Goal: Transaction & Acquisition: Subscribe to service/newsletter

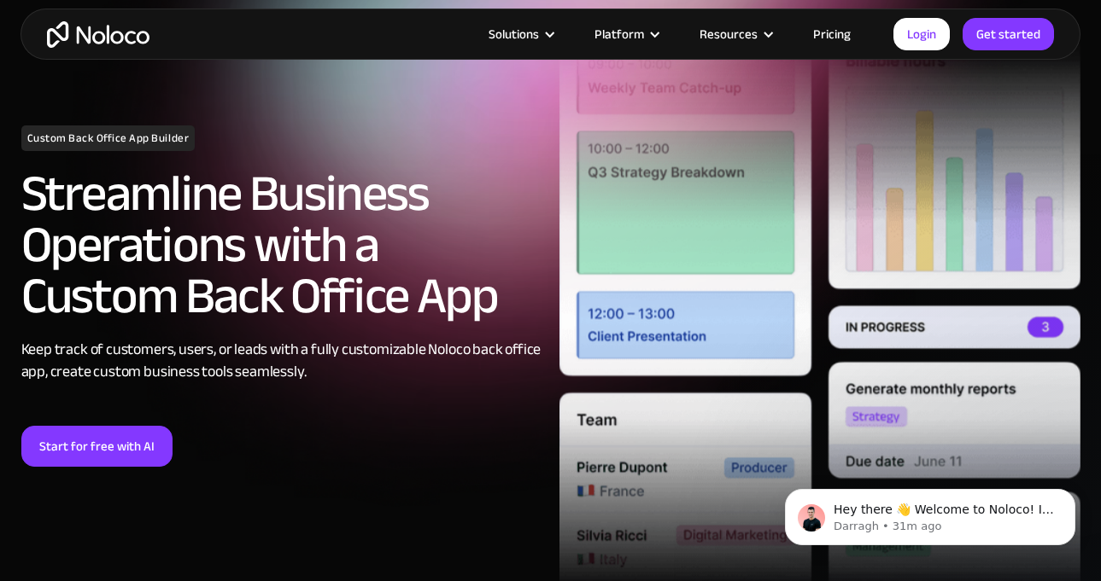
drag, startPoint x: 311, startPoint y: 170, endPoint x: 301, endPoint y: 242, distance: 72.3
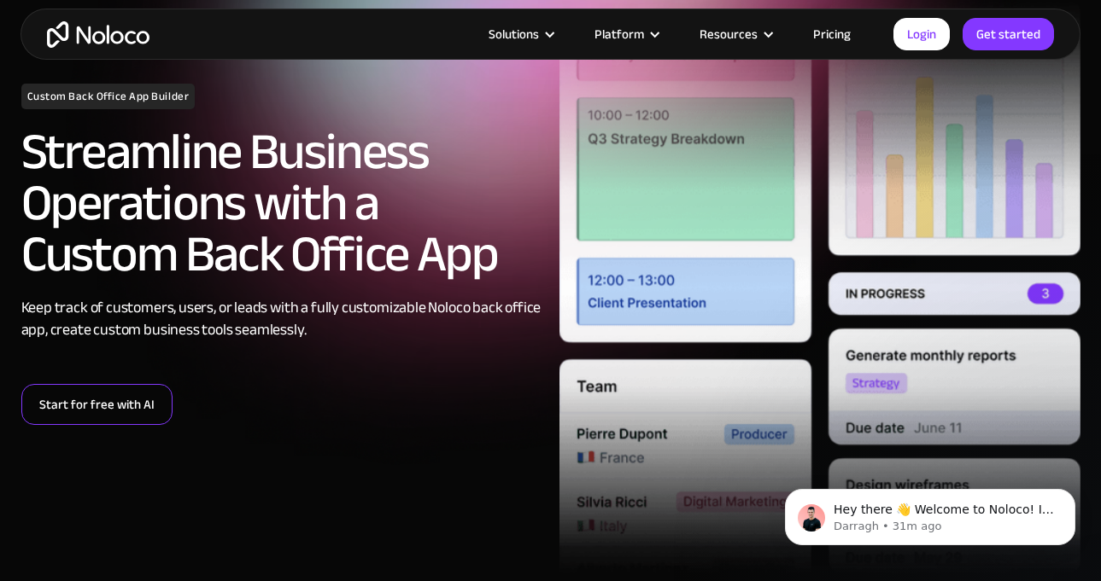
click at [114, 422] on link "Start for free with AI" at bounding box center [96, 404] width 151 height 41
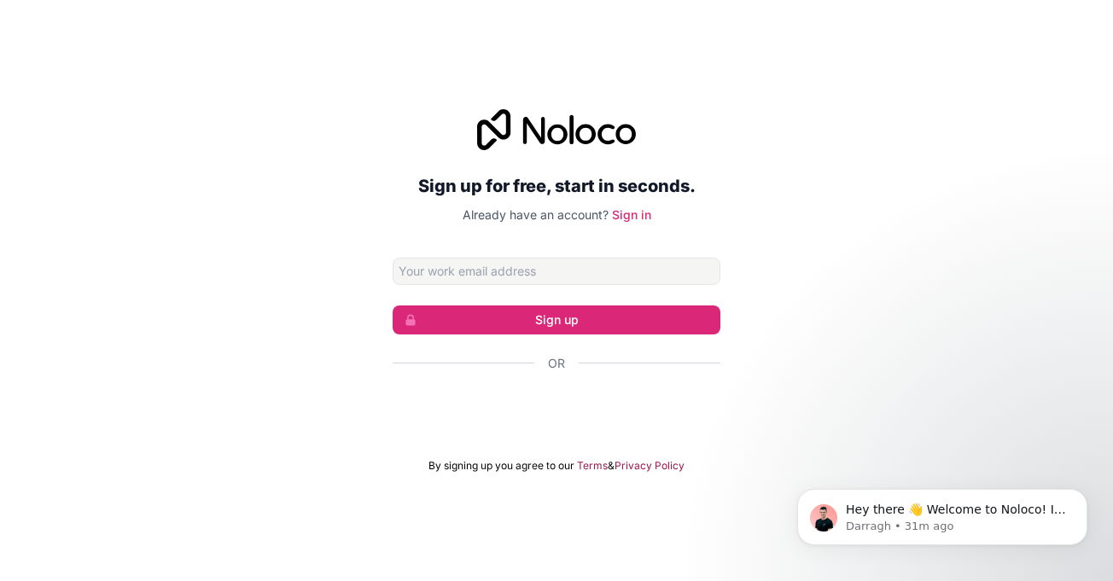
click at [609, 264] on input "Email address" at bounding box center [557, 271] width 328 height 27
type input "prajjsaxena9909@gmail.com"
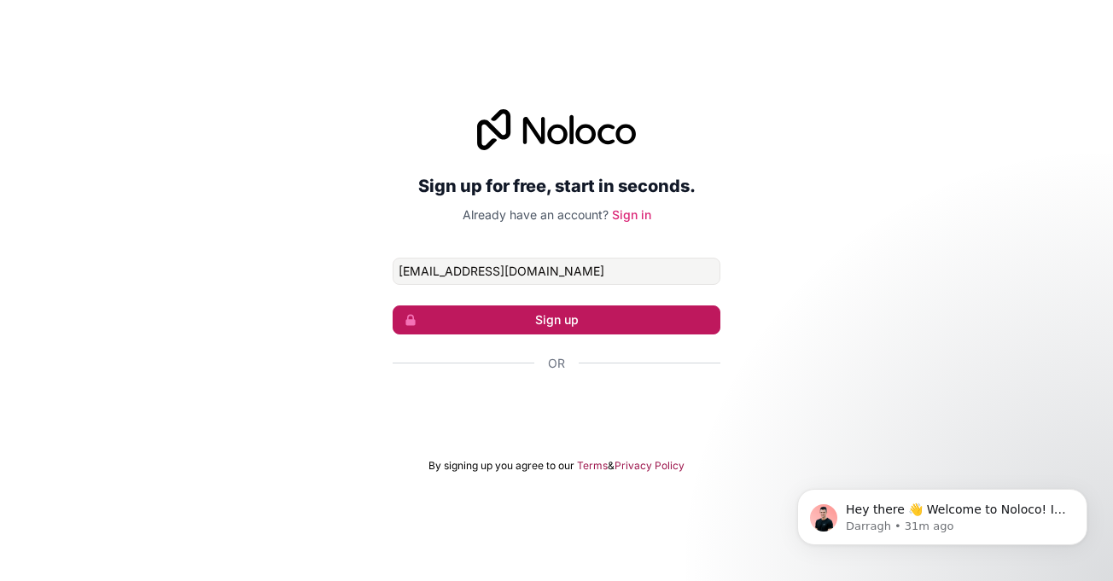
click at [598, 325] on button "Sign up" at bounding box center [557, 320] width 328 height 29
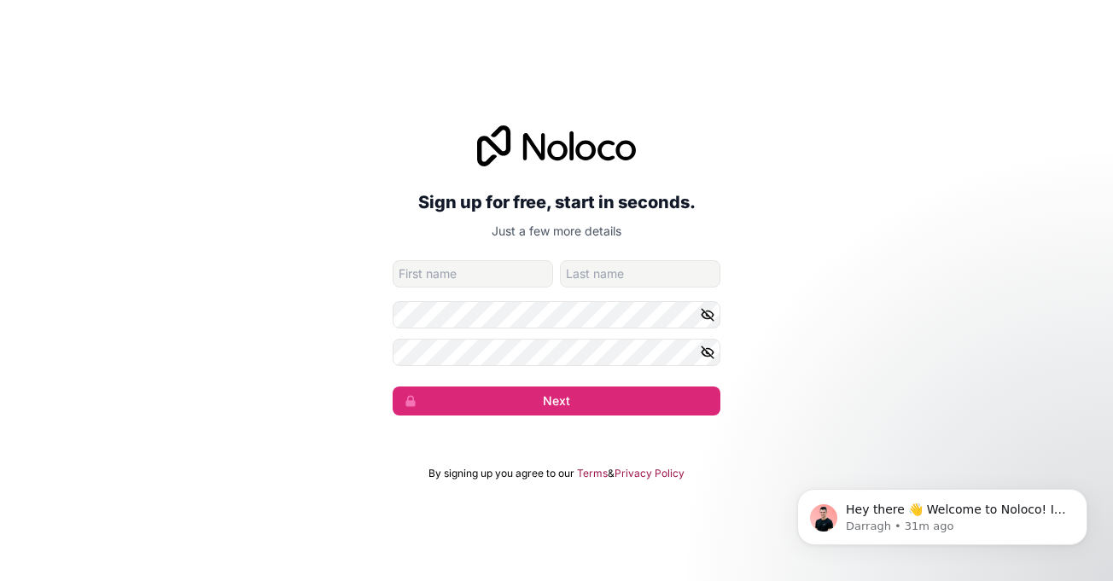
click at [479, 267] on input "given-name" at bounding box center [473, 273] width 161 height 27
type input "Prajjwal"
type input "Saxena"
click at [713, 345] on icon "button" at bounding box center [707, 352] width 15 height 15
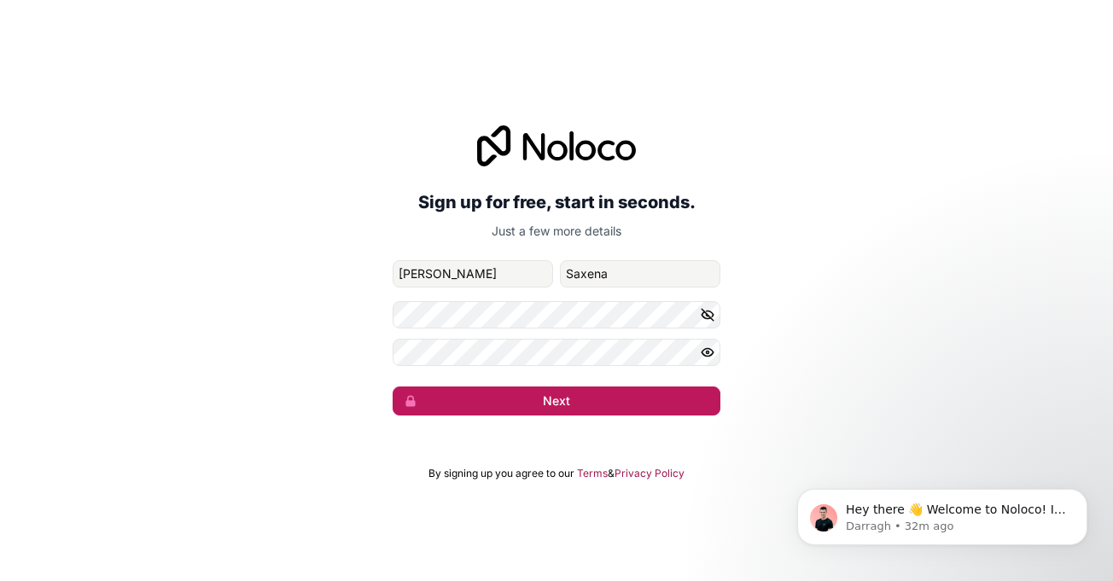
click at [511, 399] on button "Next" at bounding box center [557, 401] width 328 height 29
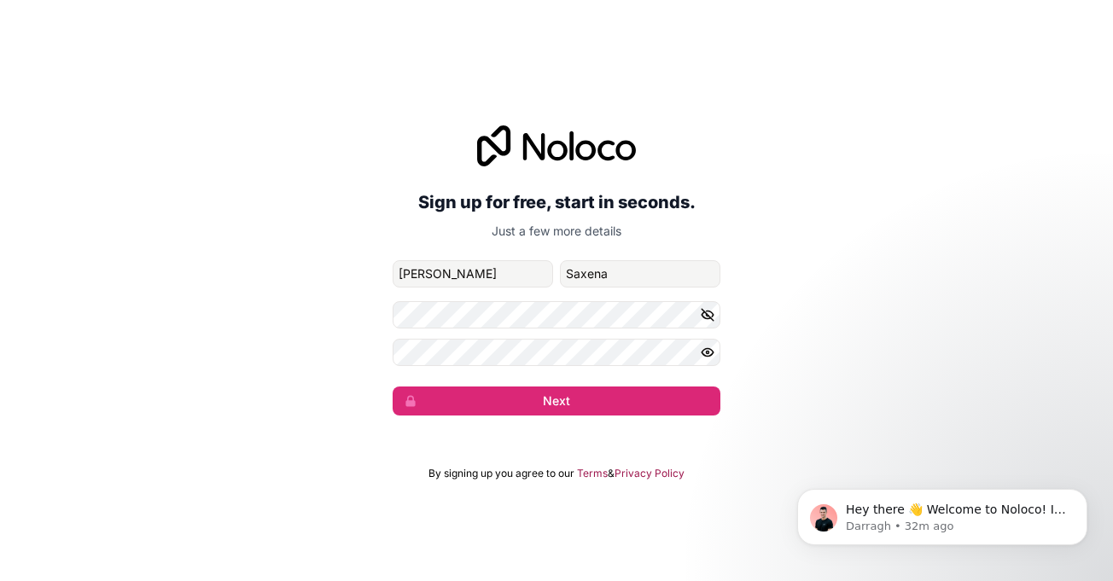
click at [707, 320] on icon "button" at bounding box center [707, 314] width 15 height 15
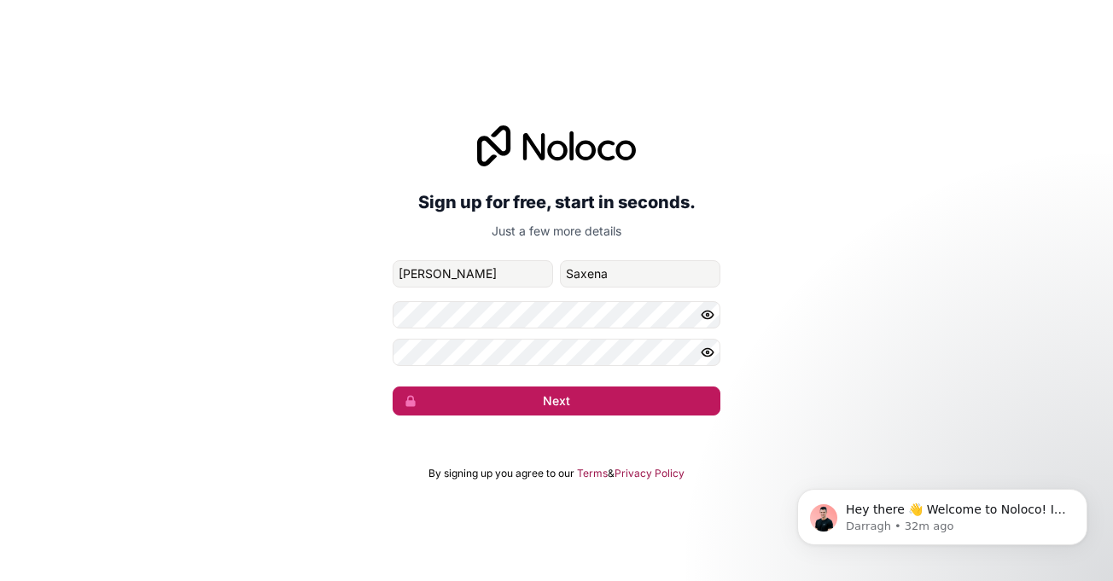
click at [524, 407] on button "Next" at bounding box center [557, 401] width 328 height 29
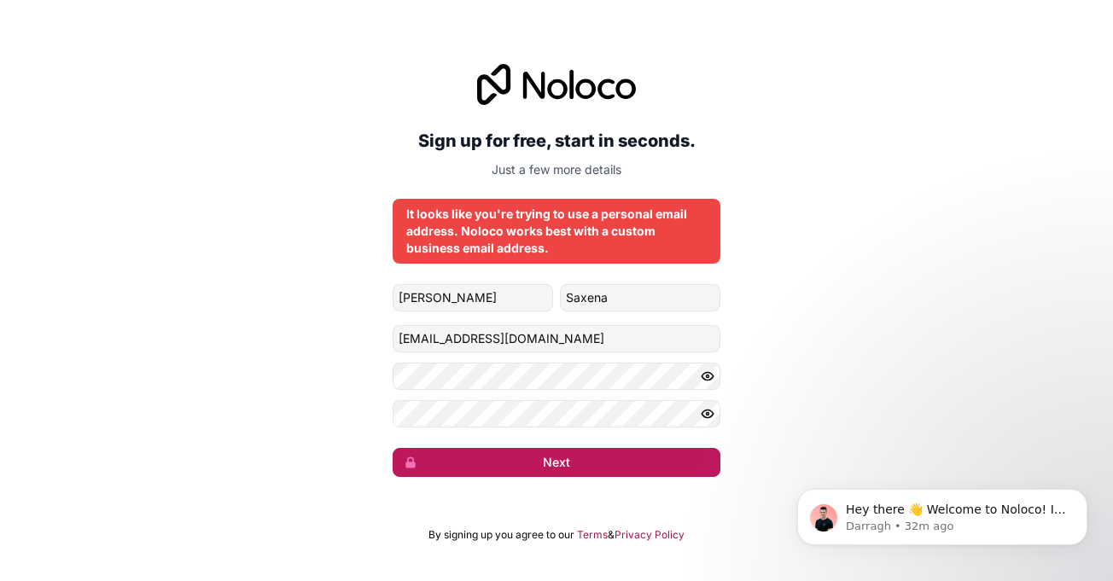
click at [580, 468] on button "Next" at bounding box center [557, 462] width 328 height 29
click at [580, 468] on button "submit" at bounding box center [557, 462] width 328 height 29
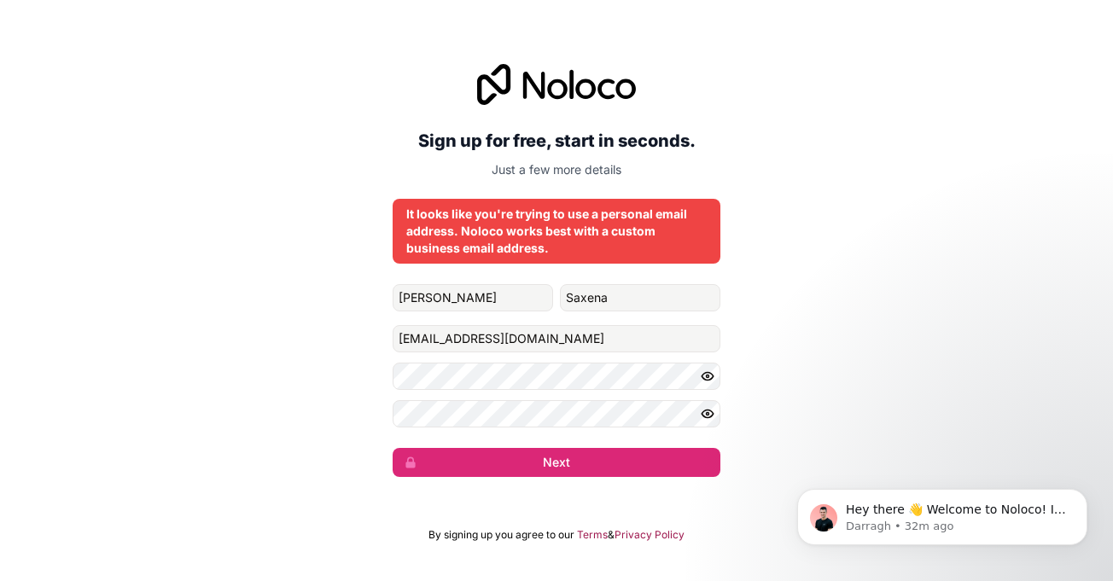
click at [592, 353] on form "Prajjwal Saxena prajjsaxena9909@gmail.com Next" at bounding box center [557, 380] width 328 height 193
click at [637, 330] on input "prajjsaxena9909@gmail.com" at bounding box center [557, 338] width 328 height 27
drag, startPoint x: 640, startPoint y: 261, endPoint x: 673, endPoint y: 345, distance: 89.7
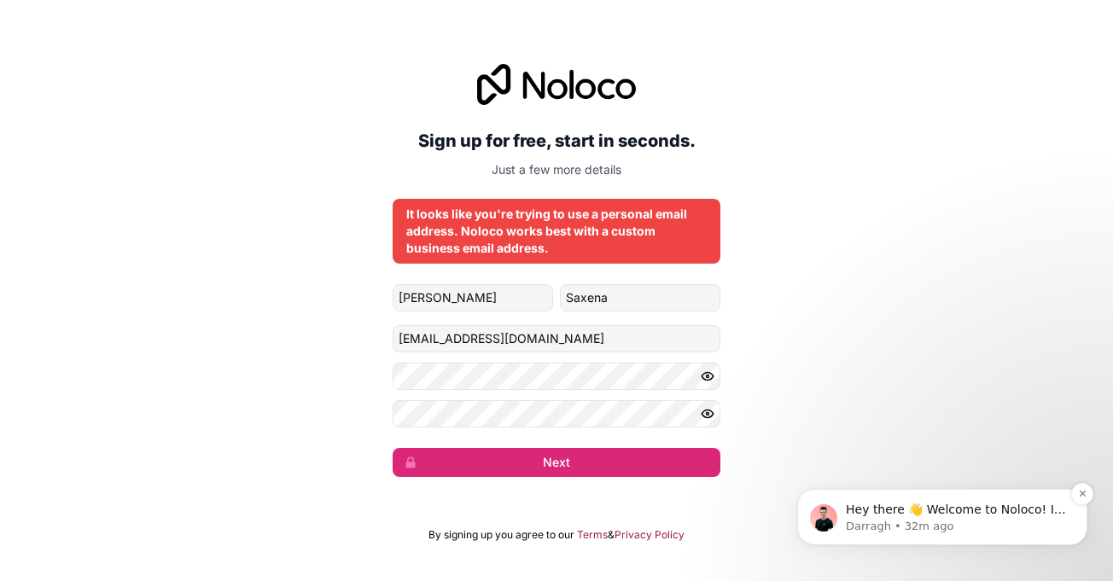
click at [984, 521] on p "Darragh • 32m ago" at bounding box center [956, 526] width 220 height 15
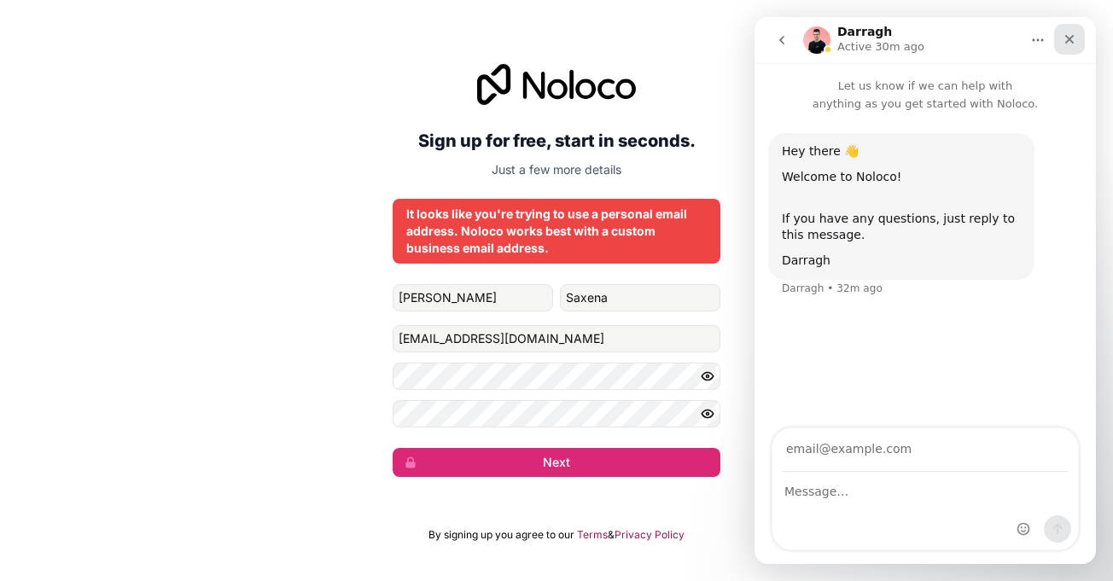
click at [1084, 32] on div "Close" at bounding box center [1069, 39] width 31 height 31
